Goal: Transaction & Acquisition: Obtain resource

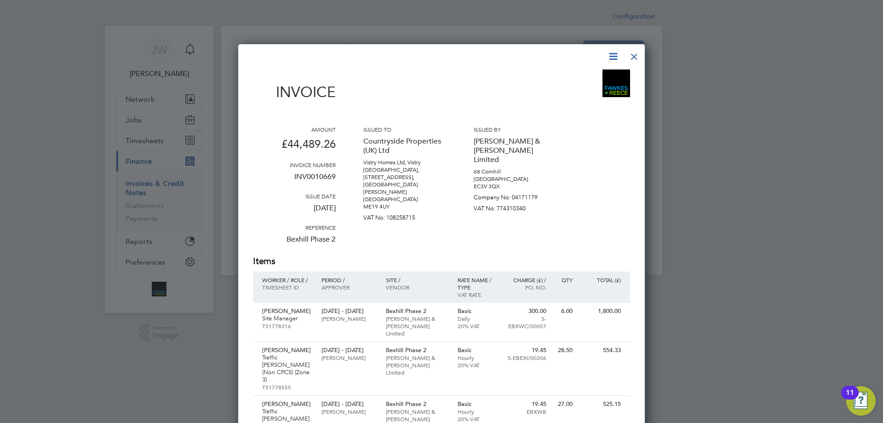
scroll to position [1699, 407]
click at [633, 57] on div at bounding box center [634, 54] width 17 height 17
click at [636, 57] on div at bounding box center [634, 54] width 17 height 17
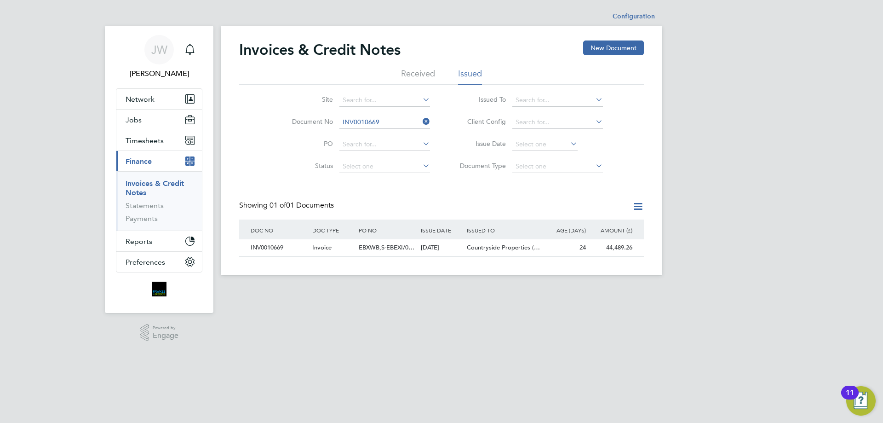
click at [392, 114] on li "Document No INV0010669" at bounding box center [355, 122] width 173 height 22
click at [391, 116] on input at bounding box center [384, 122] width 91 height 13
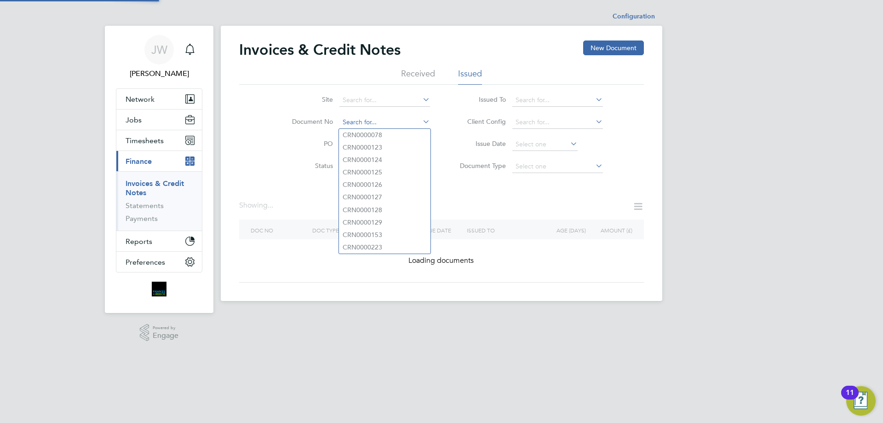
paste input "INV0010658"
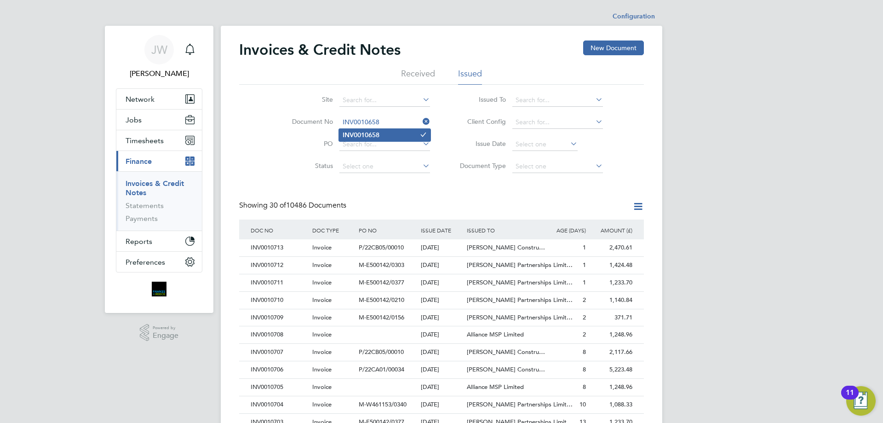
type input "INV0010658"
click at [378, 132] on b "INV0010658" at bounding box center [361, 135] width 37 height 8
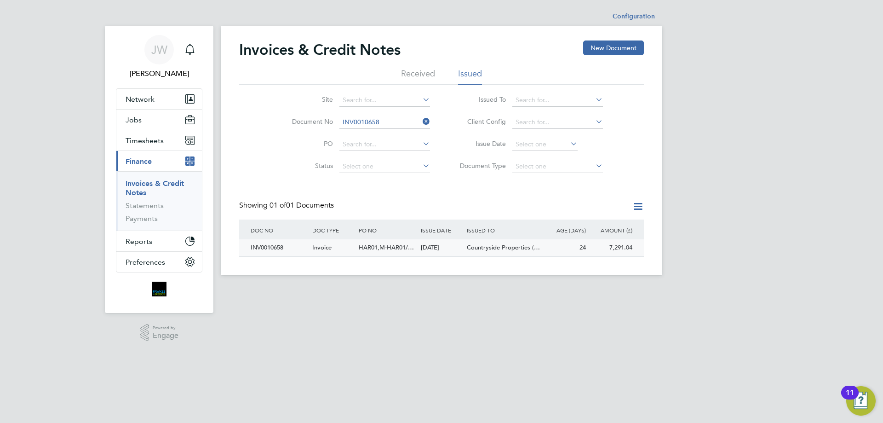
click at [280, 248] on div "INV0010658" at bounding box center [279, 247] width 62 height 17
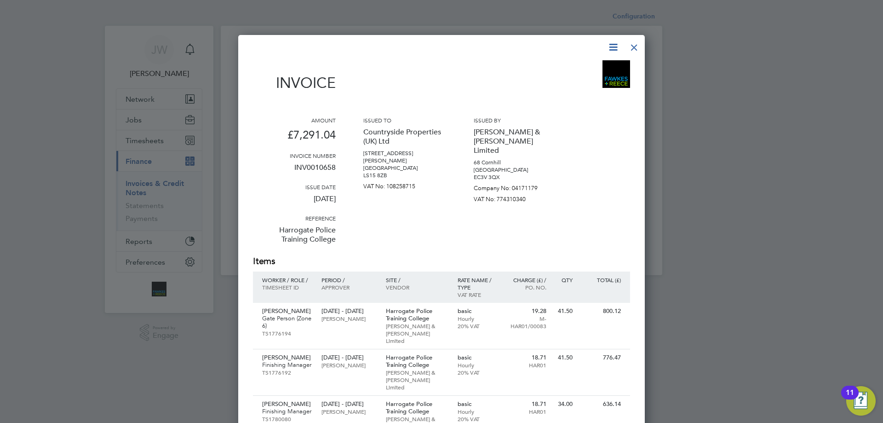
click at [634, 46] on div at bounding box center [634, 45] width 17 height 17
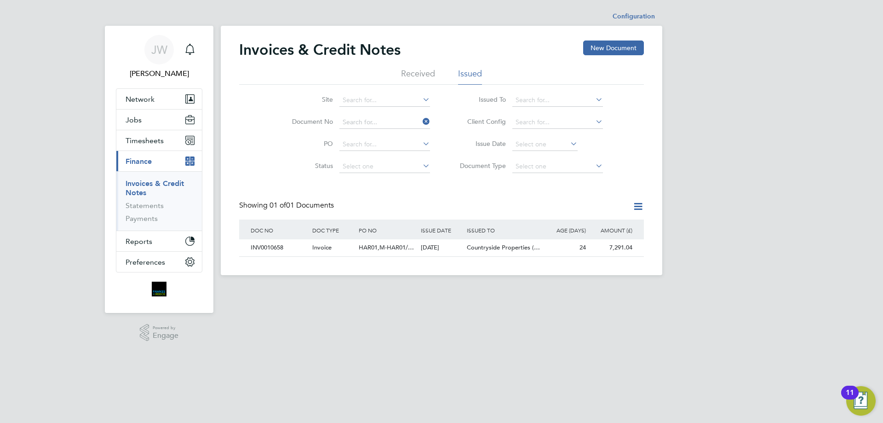
drag, startPoint x: 383, startPoint y: 123, endPoint x: 318, endPoint y: 117, distance: 65.1
click at [318, 117] on li "Document No" at bounding box center [355, 122] width 173 height 22
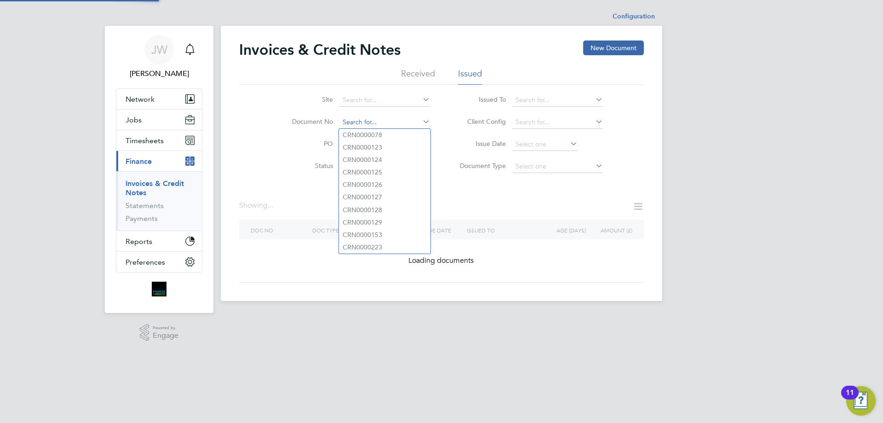
paste input "INV0010644"
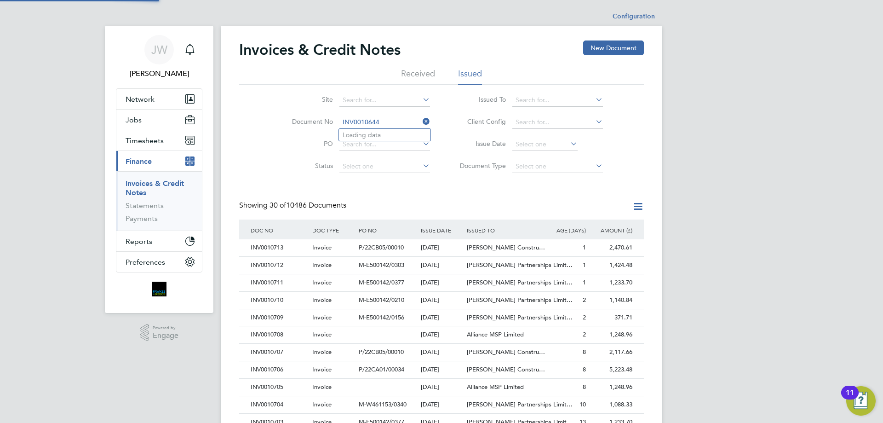
type input "INV0010644"
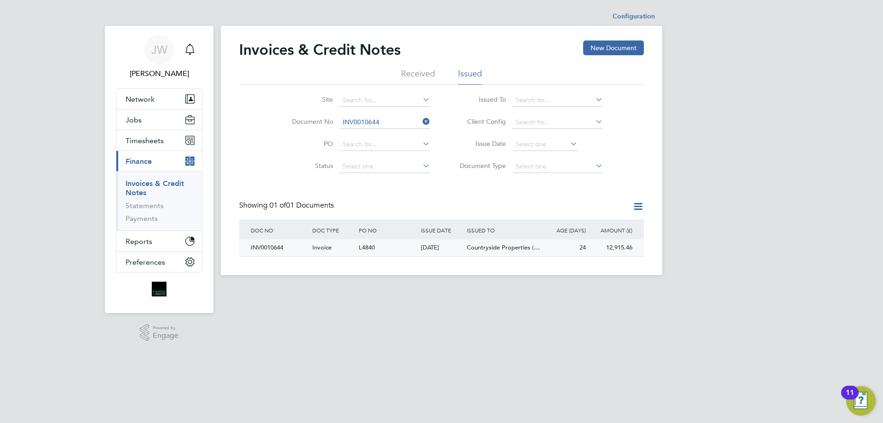
click at [262, 243] on div "INV0010644" at bounding box center [279, 247] width 62 height 17
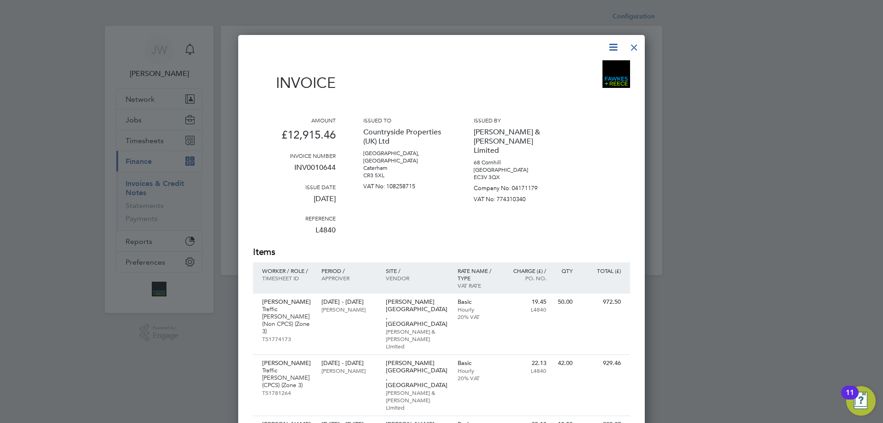
click at [612, 43] on icon at bounding box center [612, 46] width 11 height 11
click at [567, 66] on li "Download Invoice" at bounding box center [585, 69] width 63 height 13
click at [633, 46] on div at bounding box center [634, 45] width 17 height 17
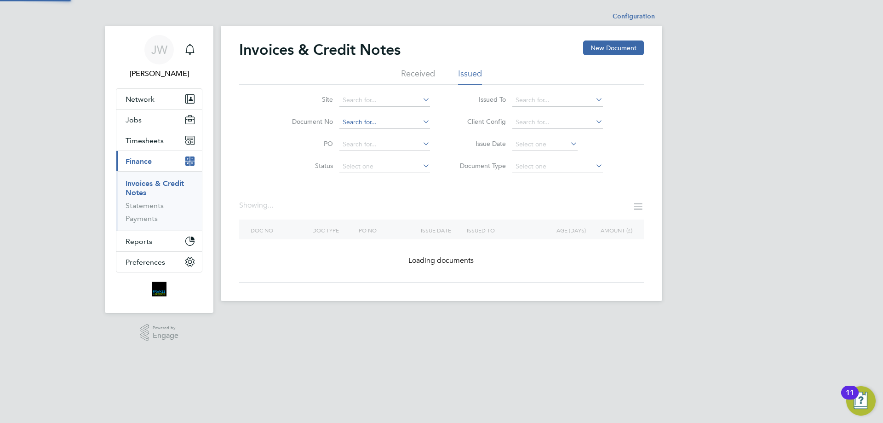
click at [372, 121] on input at bounding box center [384, 122] width 91 height 13
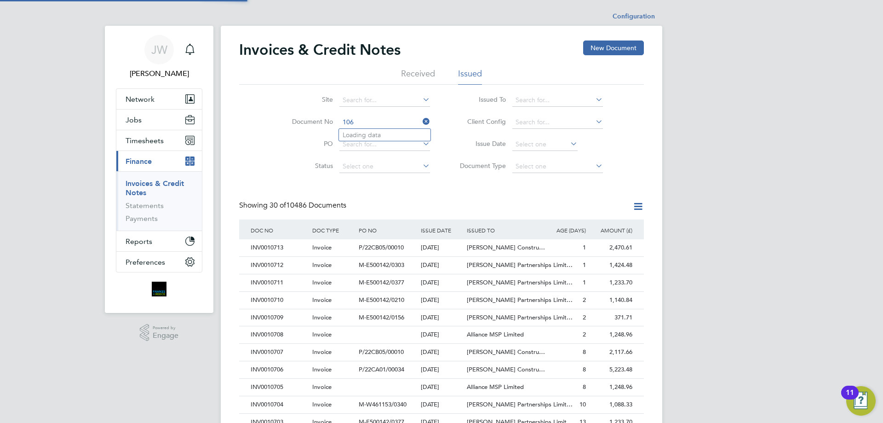
scroll to position [17, 63]
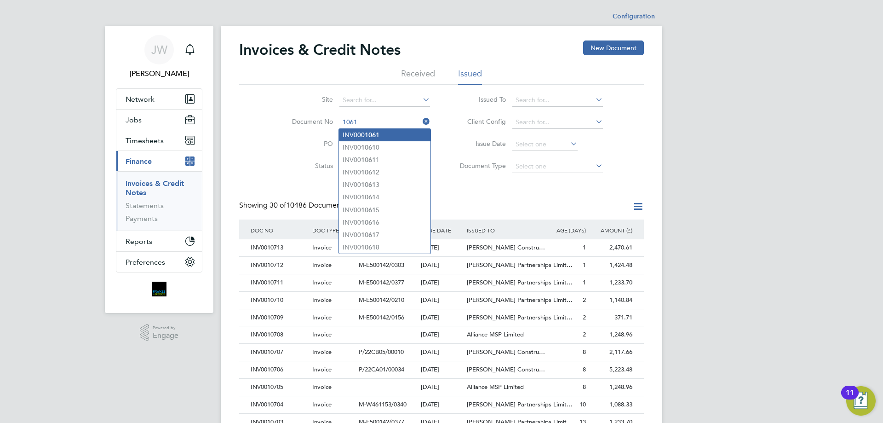
click at [374, 135] on b "1061" at bounding box center [372, 135] width 15 height 8
type input "INV0001061"
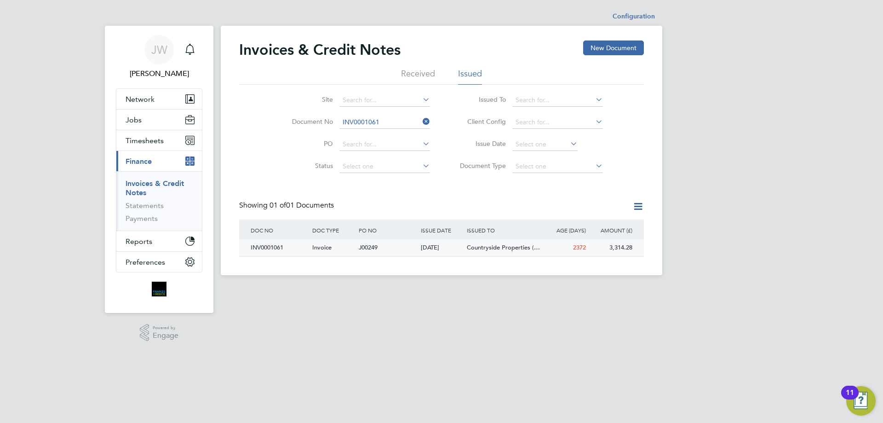
click at [269, 248] on div "INV0001061" at bounding box center [279, 247] width 62 height 17
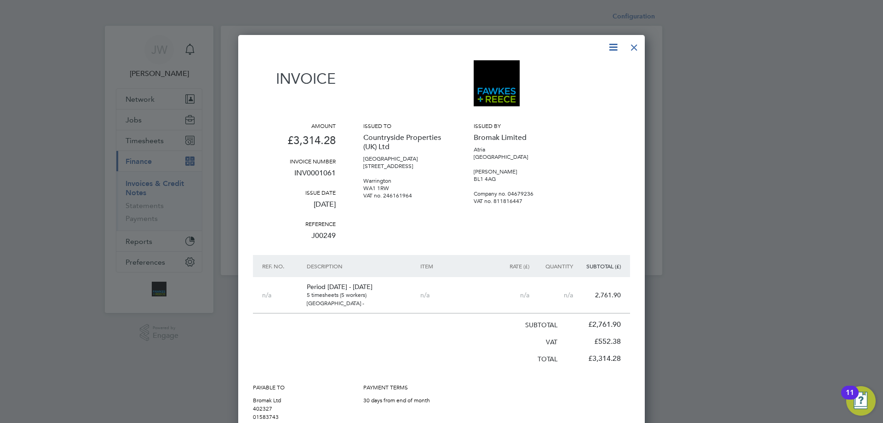
click at [632, 46] on div at bounding box center [634, 45] width 17 height 17
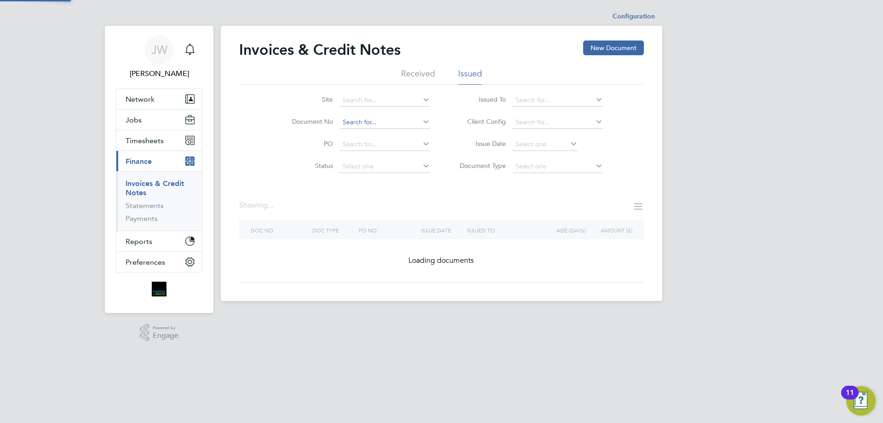
click at [383, 122] on input at bounding box center [384, 122] width 91 height 13
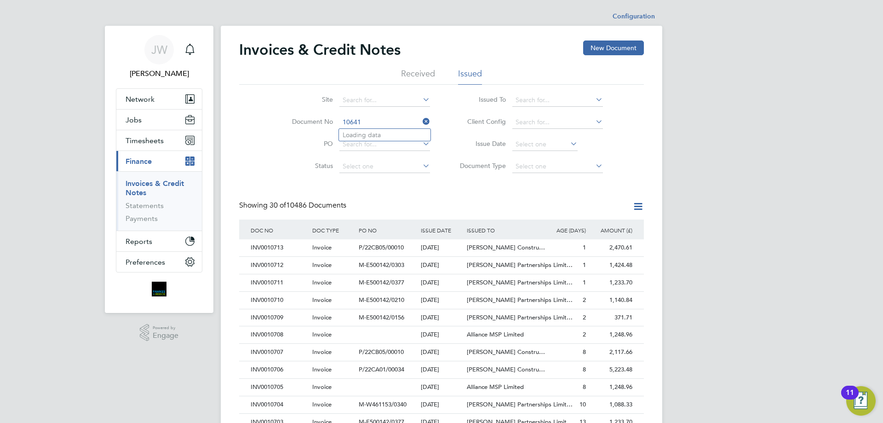
type input "INV0010641"
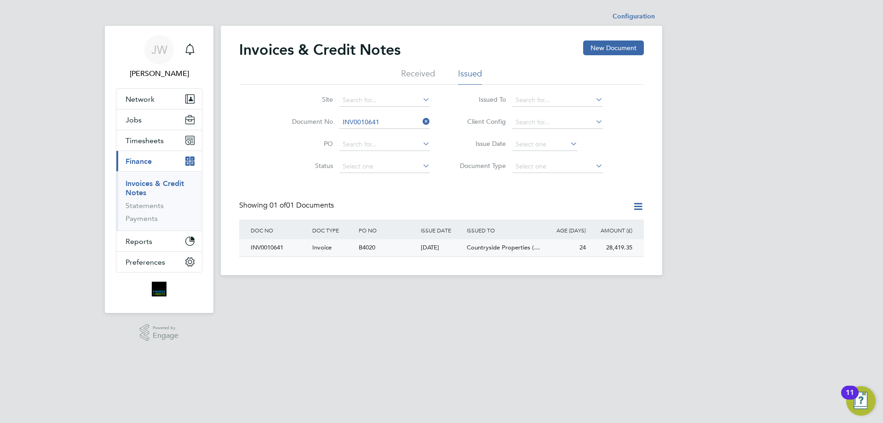
click at [273, 246] on div "INV0010641" at bounding box center [279, 247] width 62 height 17
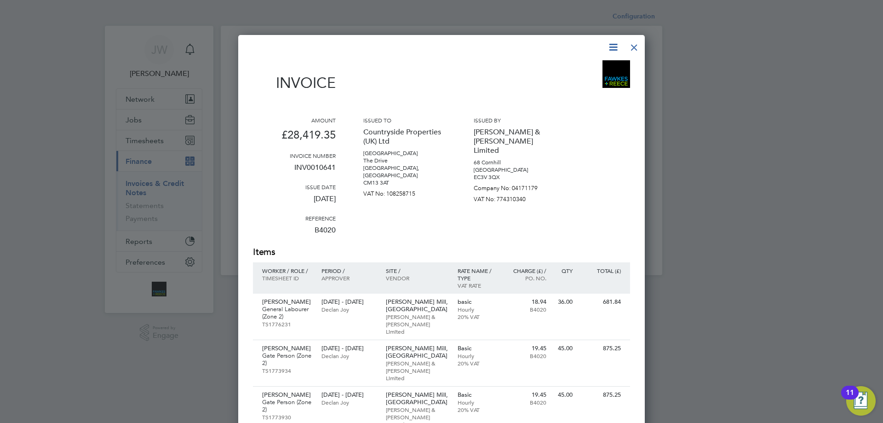
click at [618, 48] on icon at bounding box center [612, 46] width 11 height 11
click at [564, 74] on li "Download Invoice" at bounding box center [585, 69] width 63 height 13
drag, startPoint x: 612, startPoint y: 49, endPoint x: 599, endPoint y: 55, distance: 13.8
click at [611, 49] on icon at bounding box center [612, 46] width 11 height 11
click at [567, 69] on li "Download Invoice" at bounding box center [585, 69] width 63 height 13
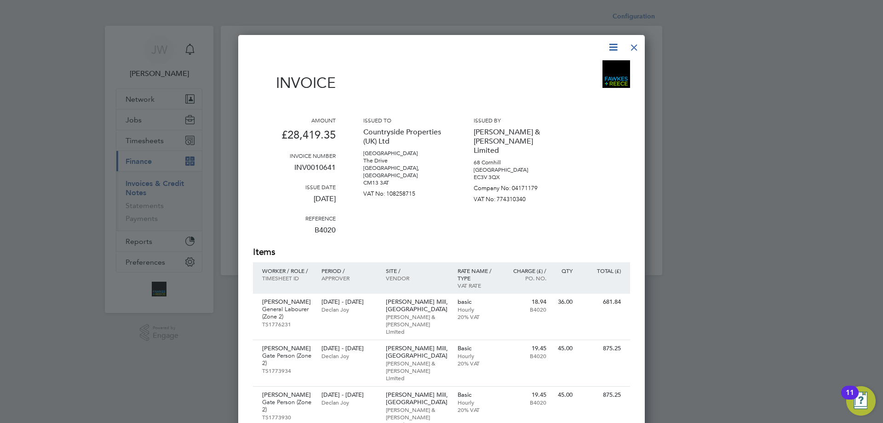
click at [633, 42] on div at bounding box center [634, 45] width 17 height 17
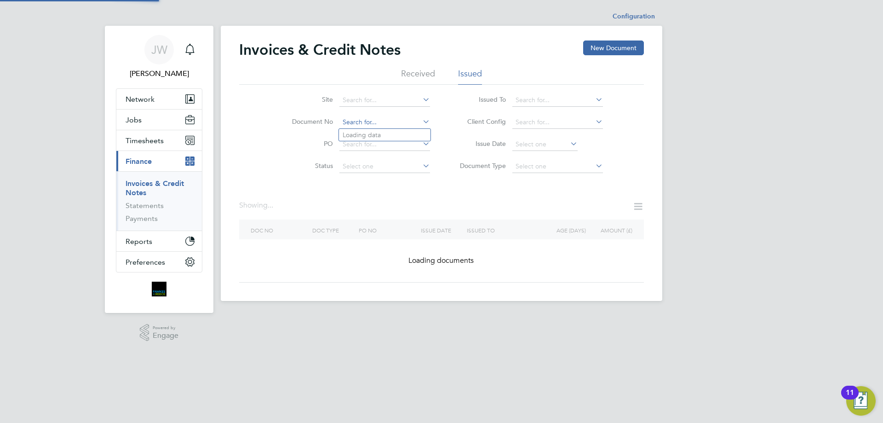
click at [382, 117] on input at bounding box center [384, 122] width 91 height 13
paste input "INV0010633"
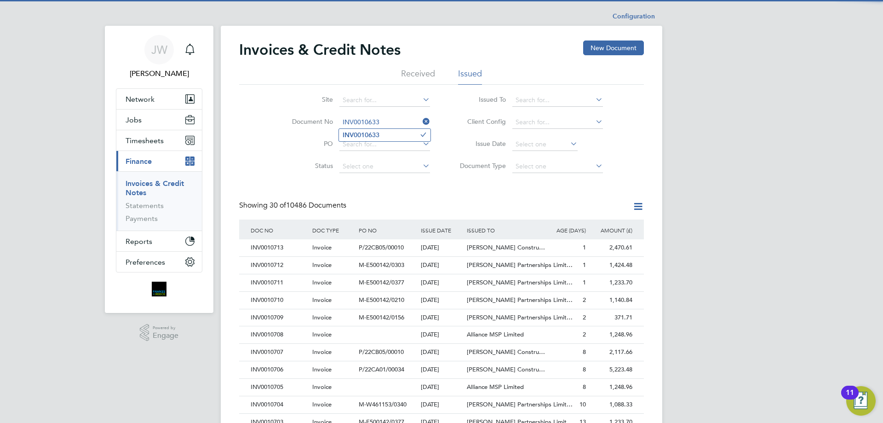
scroll to position [17, 63]
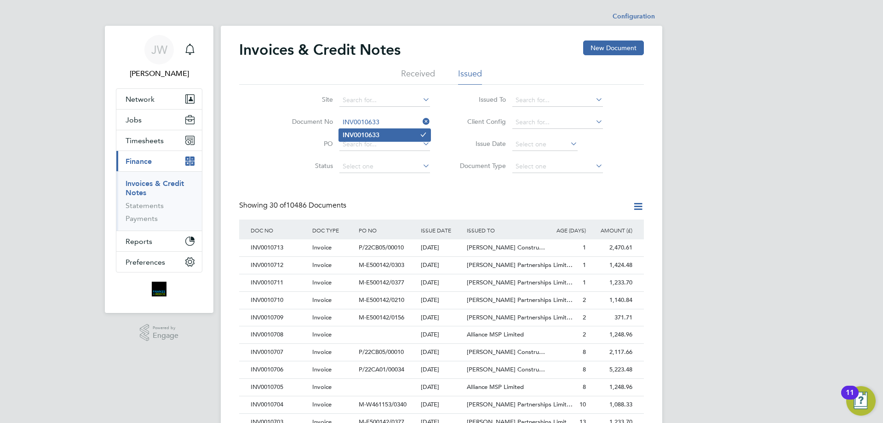
type input "INV0010633"
click at [375, 137] on b "INV0010633" at bounding box center [361, 135] width 37 height 8
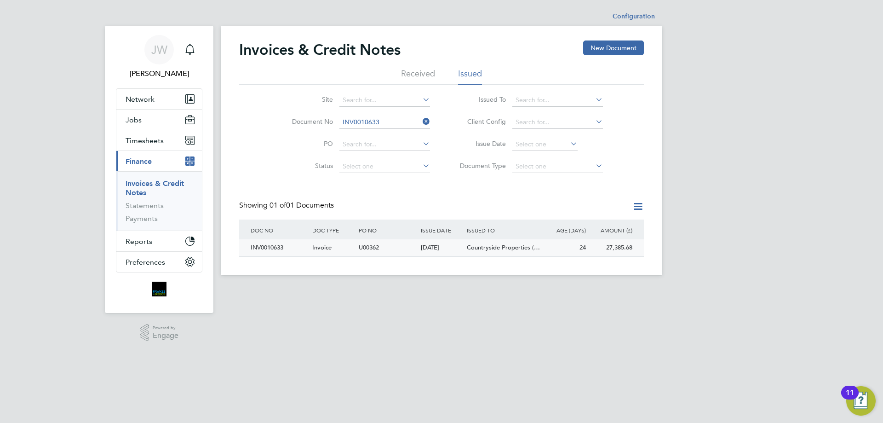
click at [269, 248] on div "INV0010633" at bounding box center [279, 247] width 62 height 17
